Goal: Task Accomplishment & Management: Complete application form

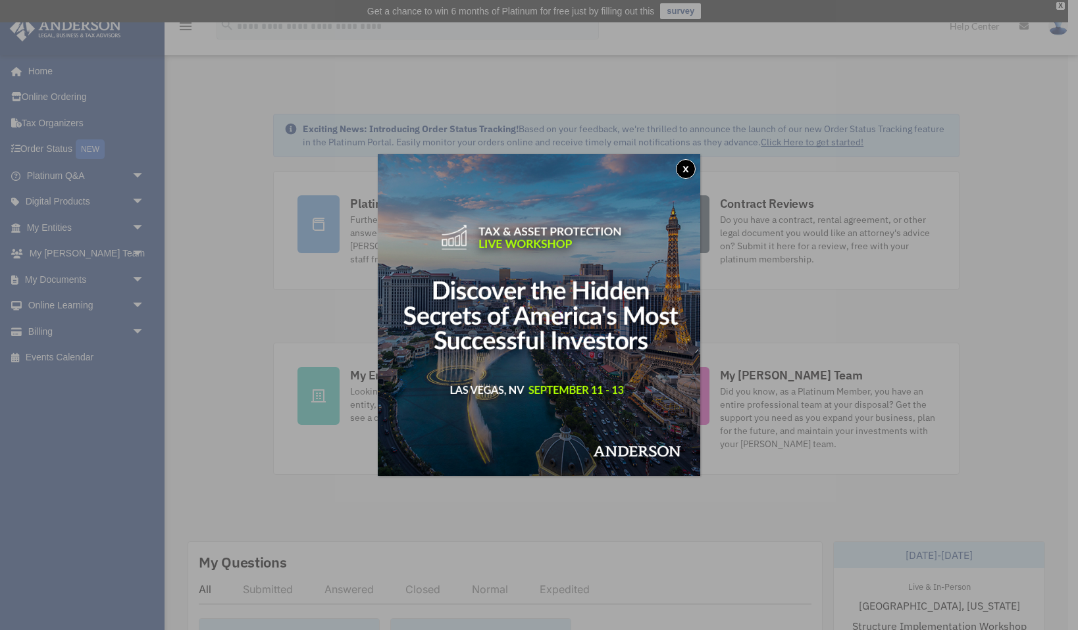
click at [687, 164] on button "x" at bounding box center [686, 169] width 20 height 20
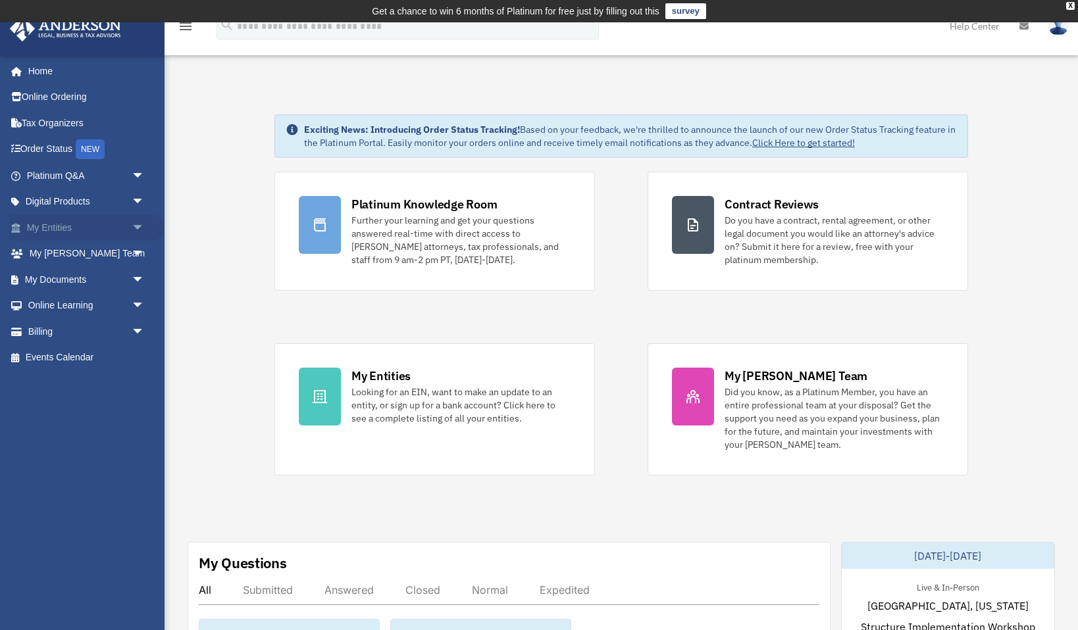
click at [72, 229] on link "My Entities arrow_drop_down" at bounding box center [86, 227] width 155 height 26
click at [137, 226] on span "arrow_drop_down" at bounding box center [145, 227] width 26 height 27
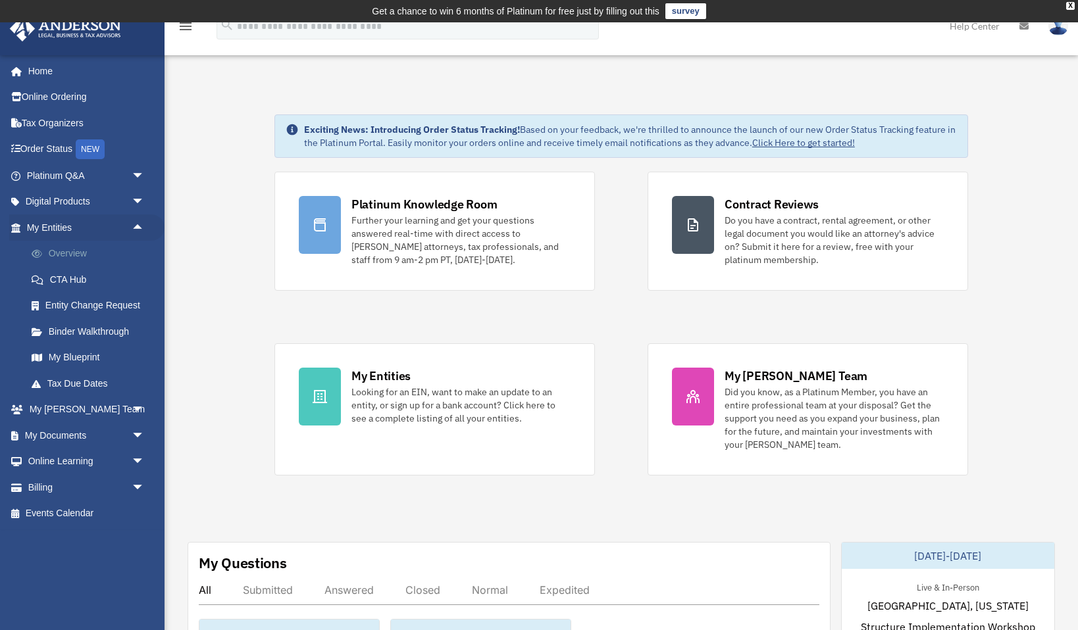
click at [76, 248] on link "Overview" at bounding box center [91, 254] width 146 height 26
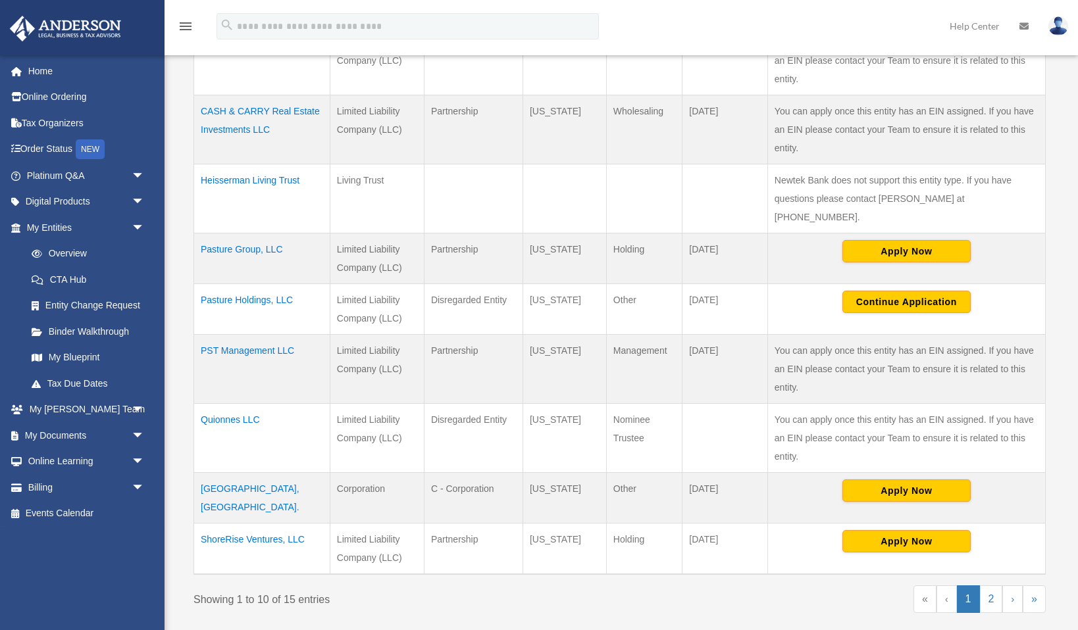
scroll to position [427, 0]
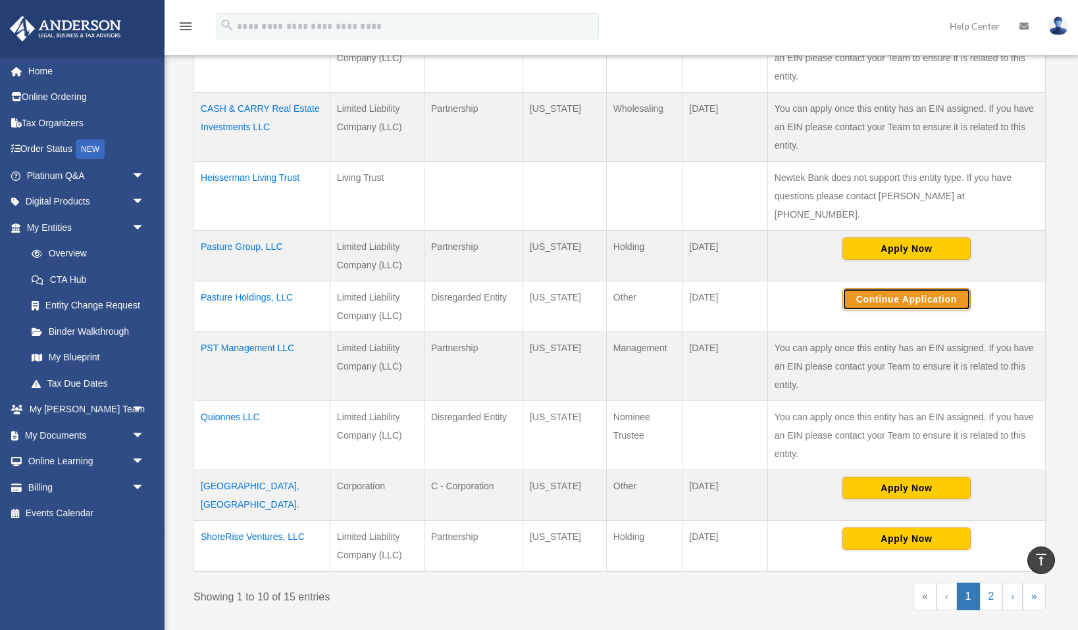
click at [886, 288] on button "Continue Application" at bounding box center [906, 299] width 128 height 22
